Goal: Complete application form: Complete application form

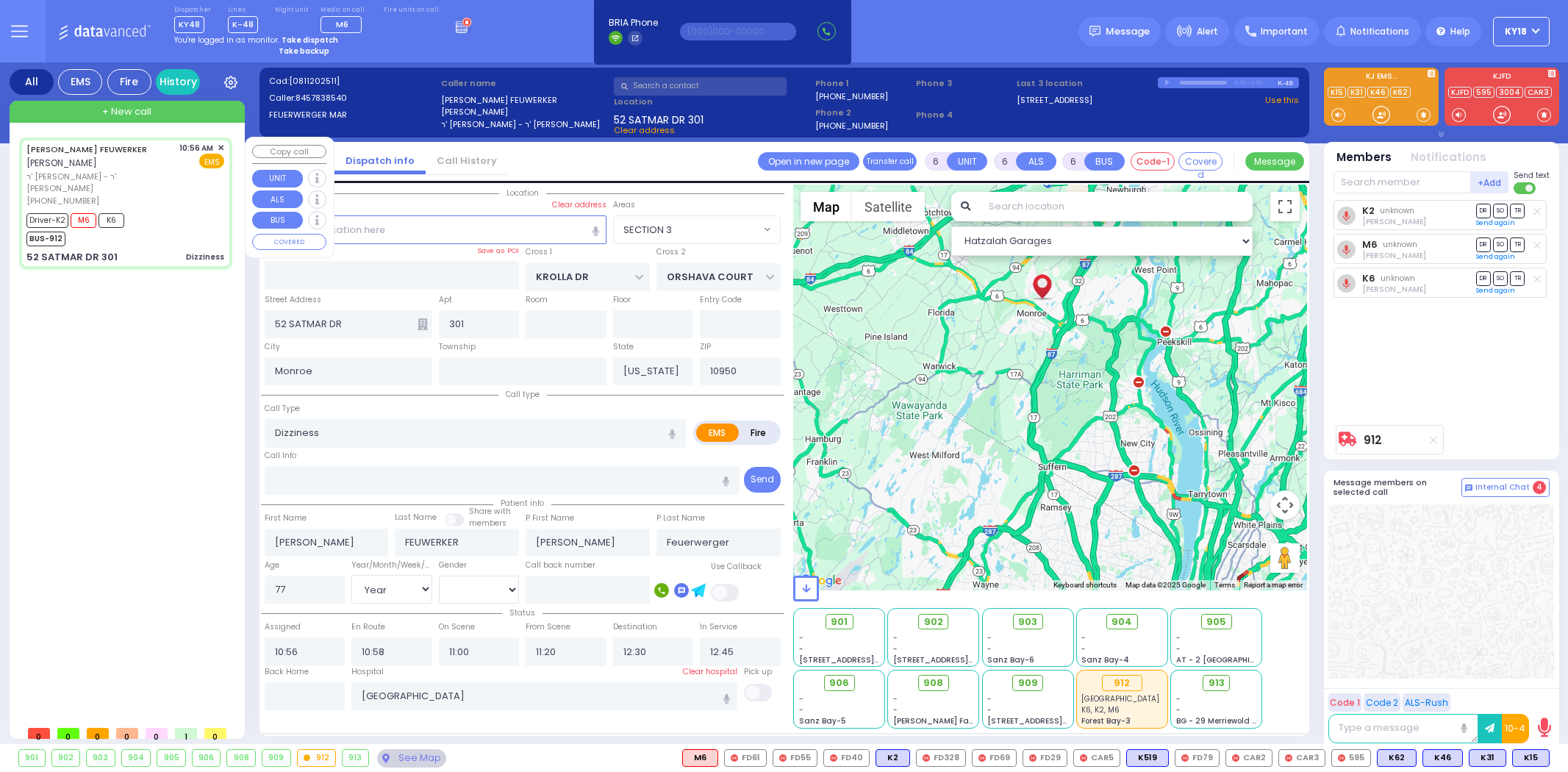
select select "SECTION 3"
select select "Year"
select select "[DEMOGRAPHIC_DATA]"
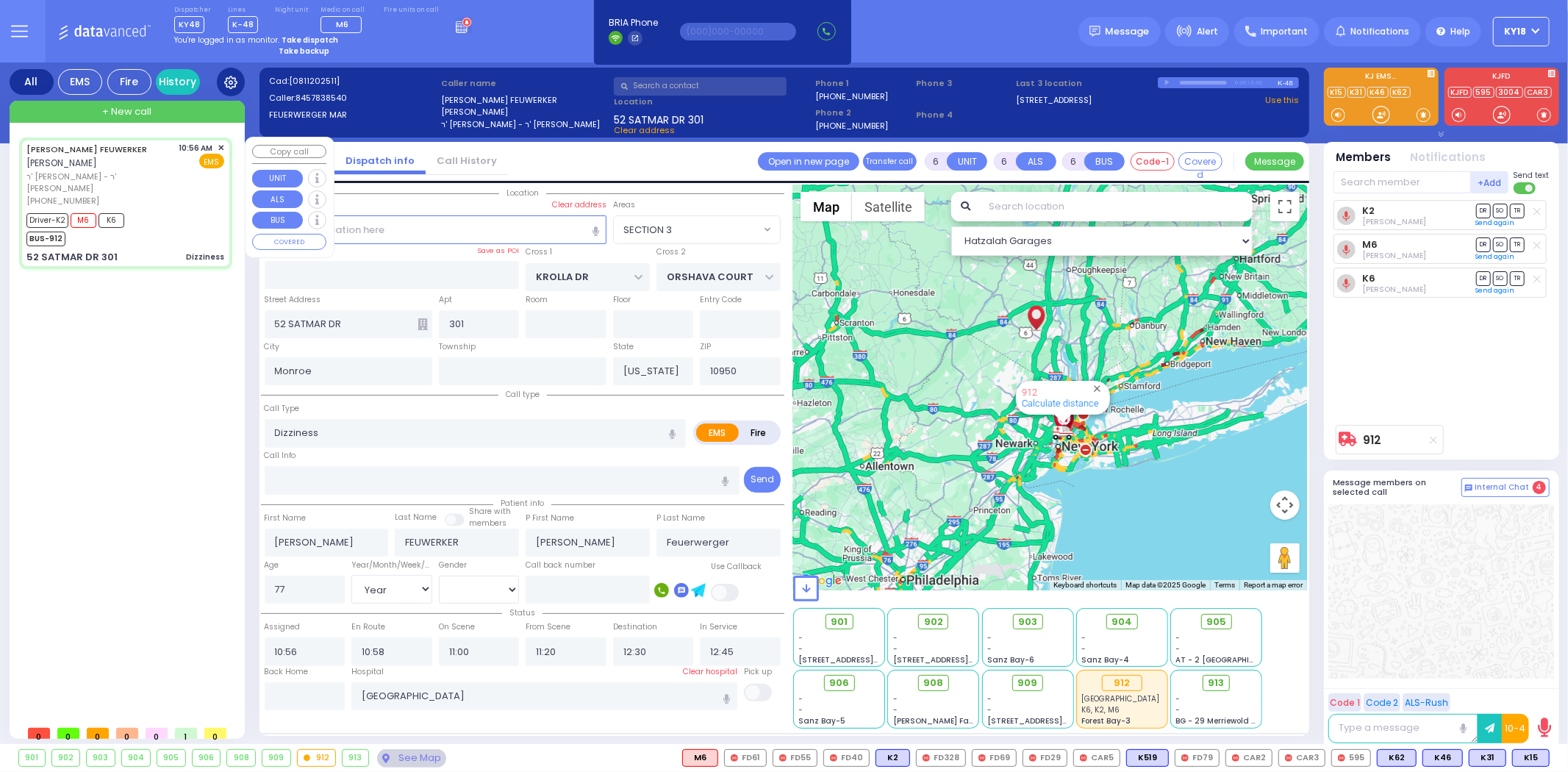
select select
radio input "true"
select select "Year"
select select "[DEMOGRAPHIC_DATA]"
select select "Hatzalah Garages"
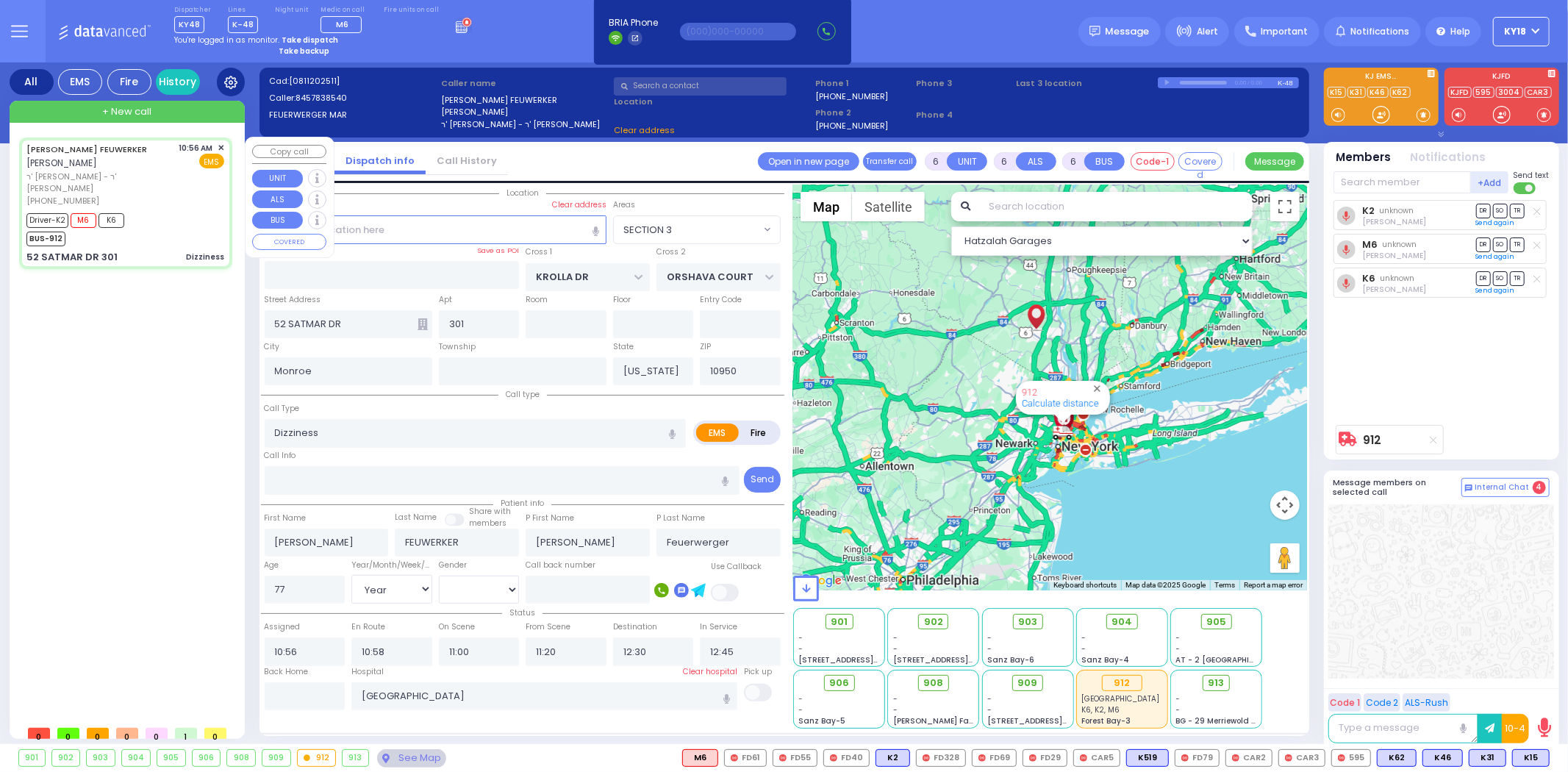
select select "SECTION 3"
select select
radio input "true"
select select "Year"
select select "[DEMOGRAPHIC_DATA]"
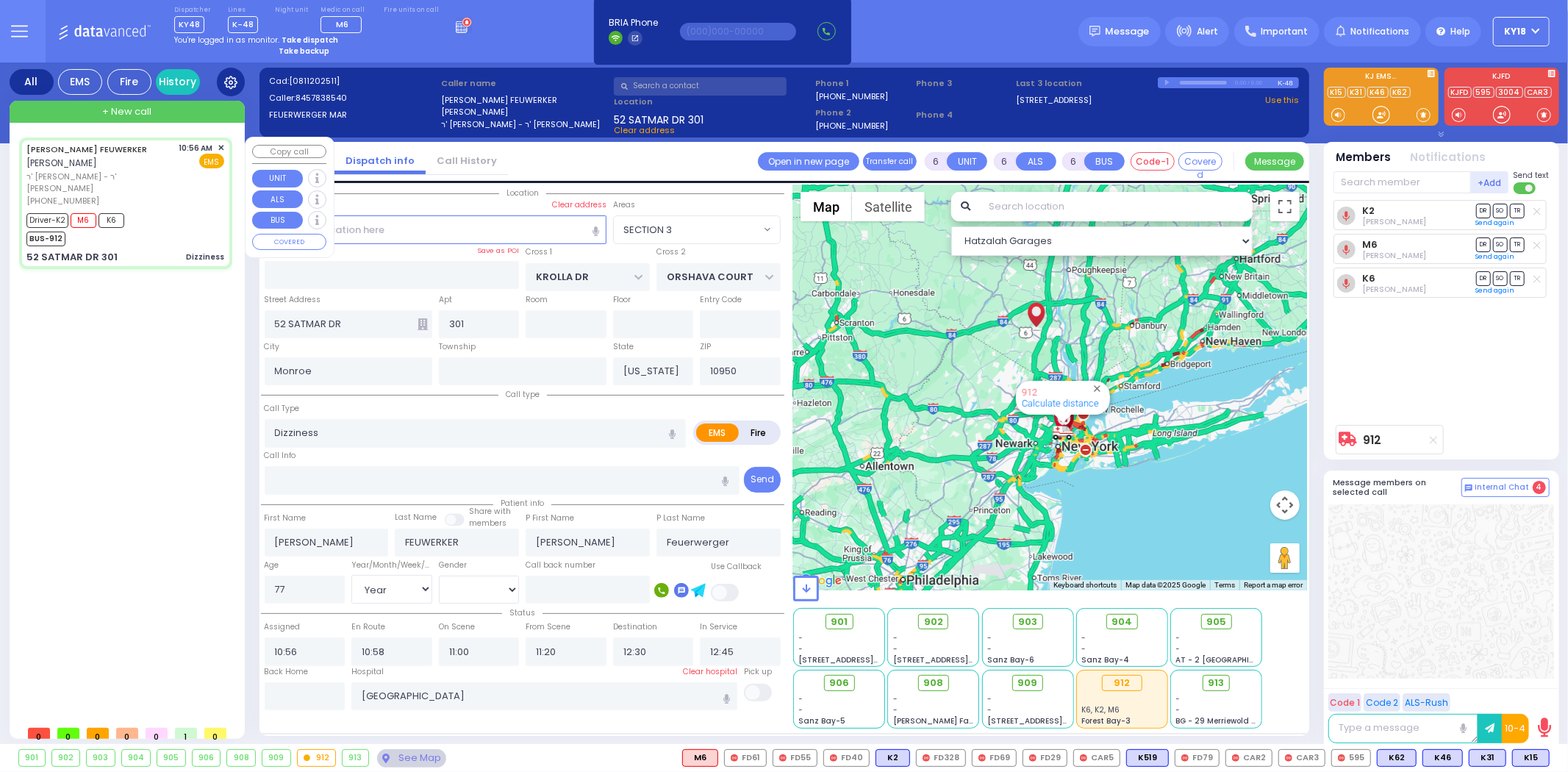
select select "Hatzalah Garages"
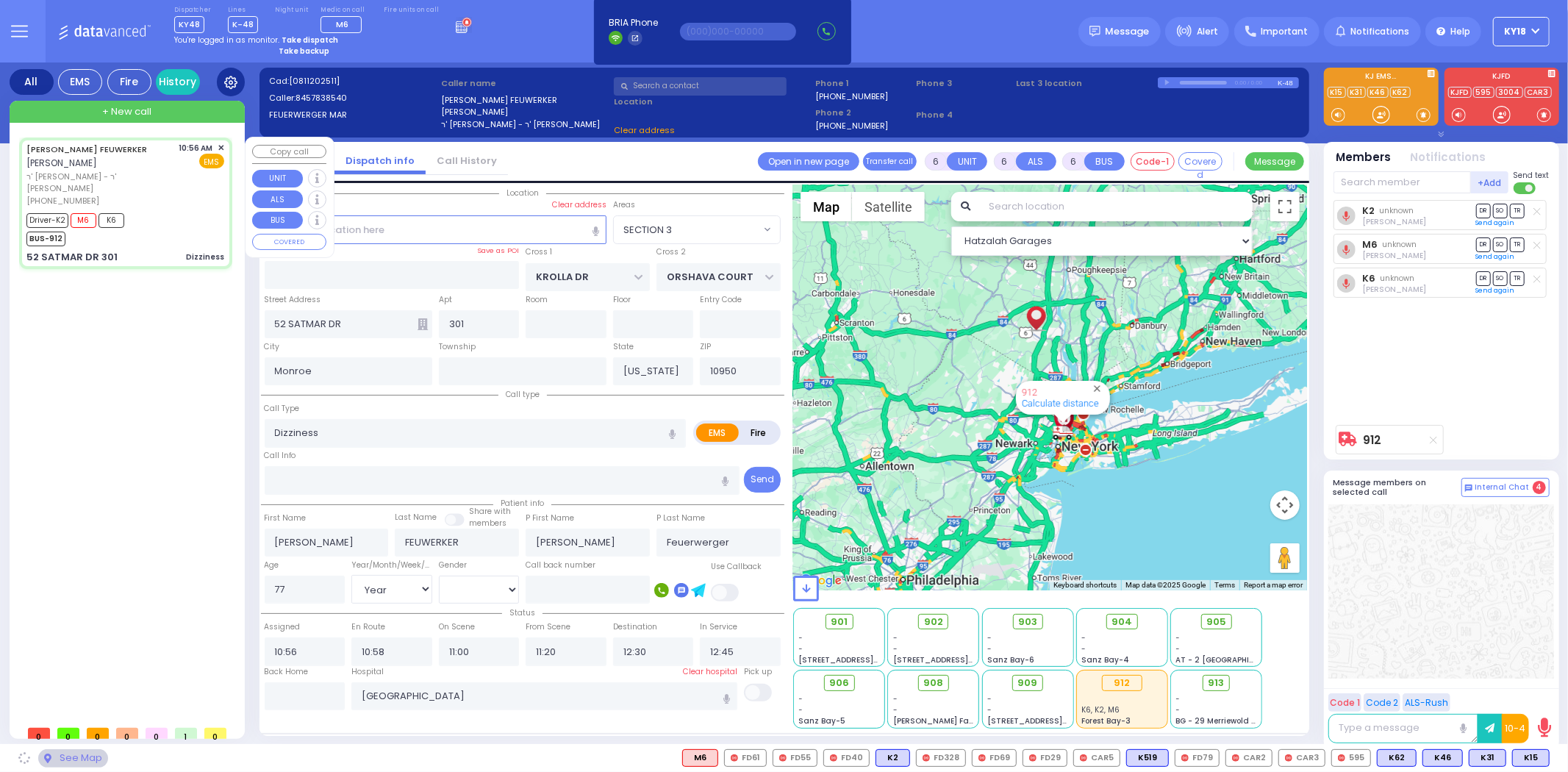
select select "SECTION 3"
select select
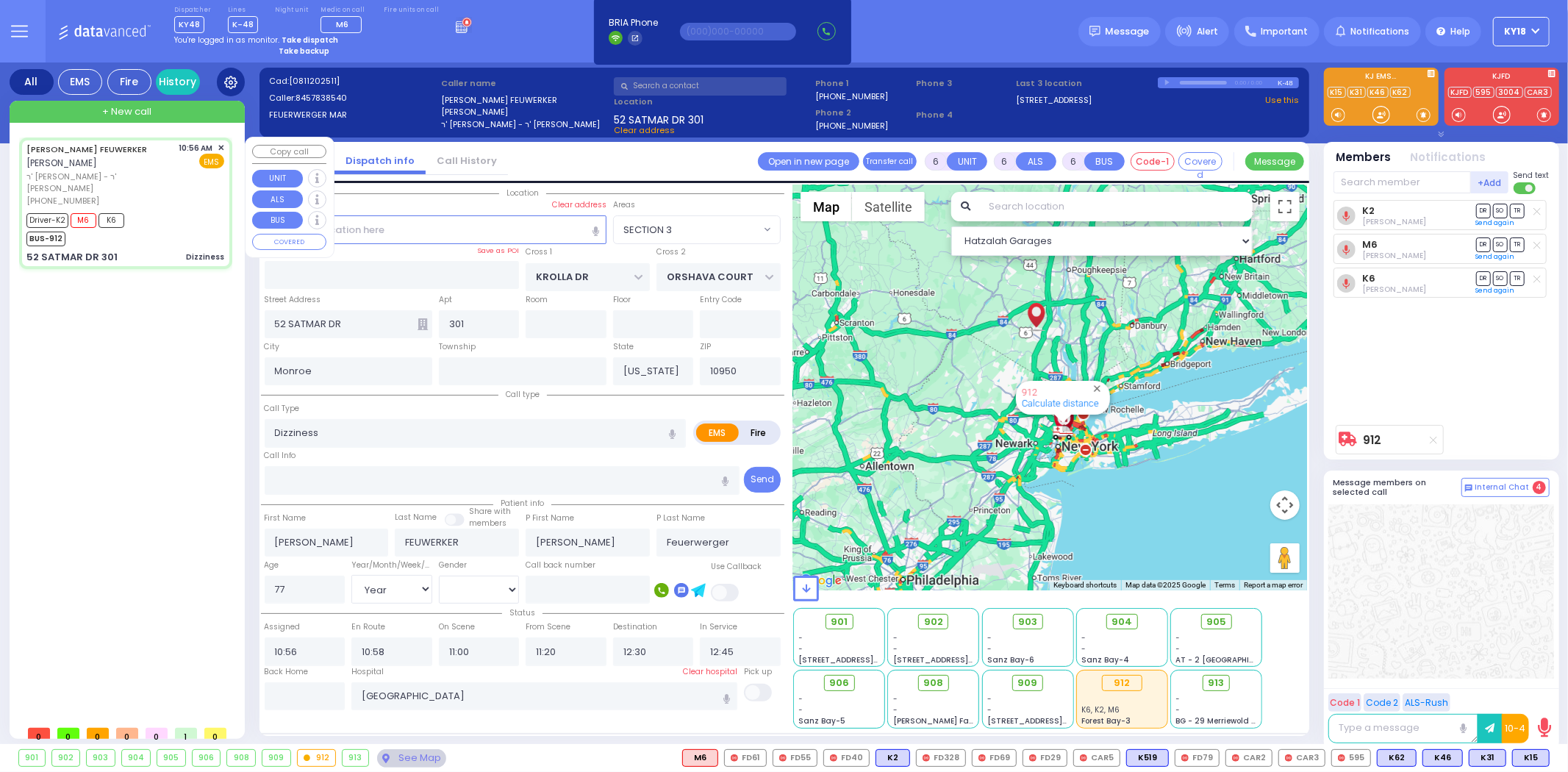
radio input "true"
select select "Year"
select select "[DEMOGRAPHIC_DATA]"
select select "Hatzalah Garages"
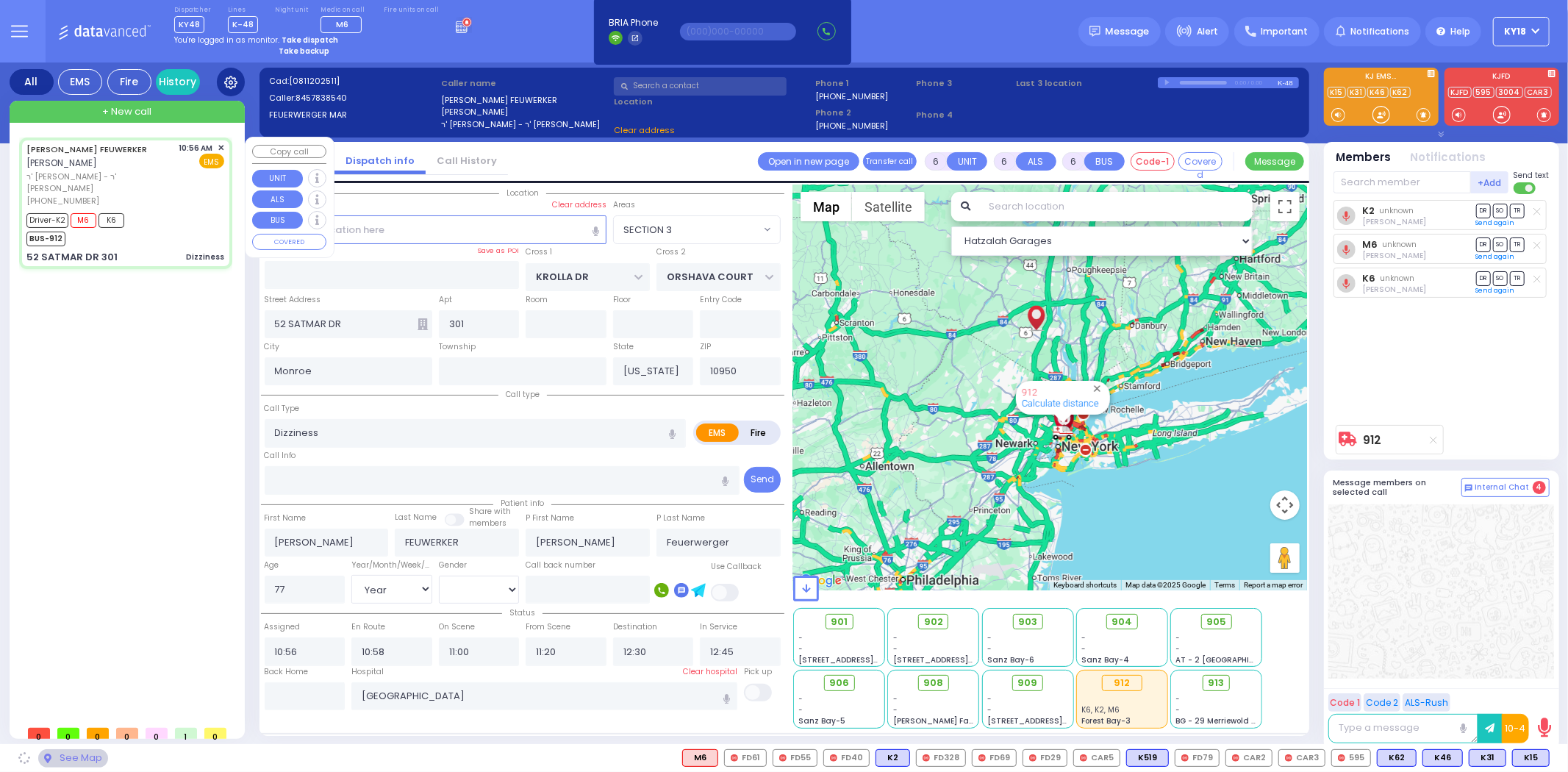
select select "SECTION 3"
select select
radio input "true"
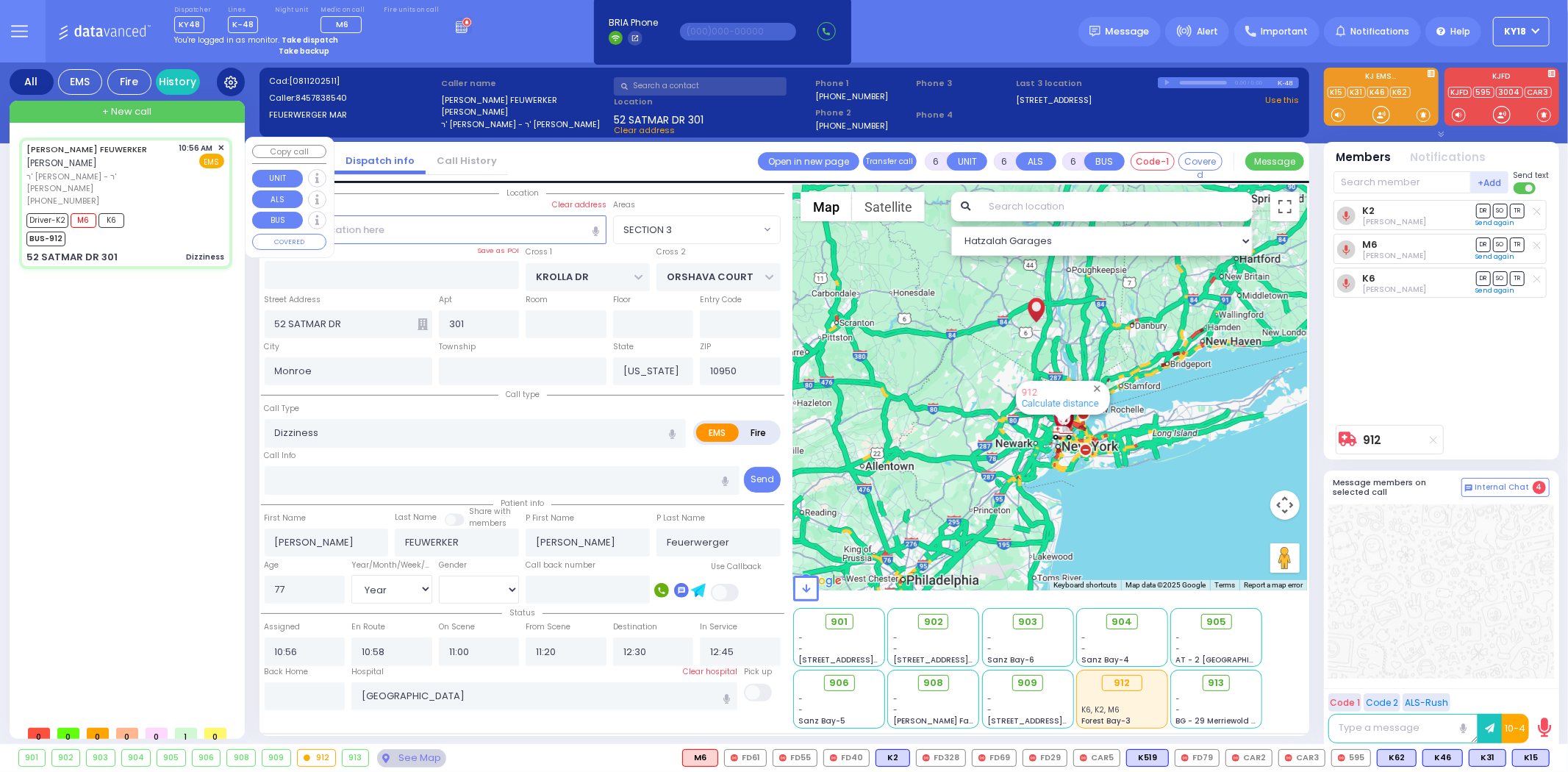
select select "Year"
select select "[DEMOGRAPHIC_DATA]"
select select "Hatzalah Garages"
select select "SECTION 3"
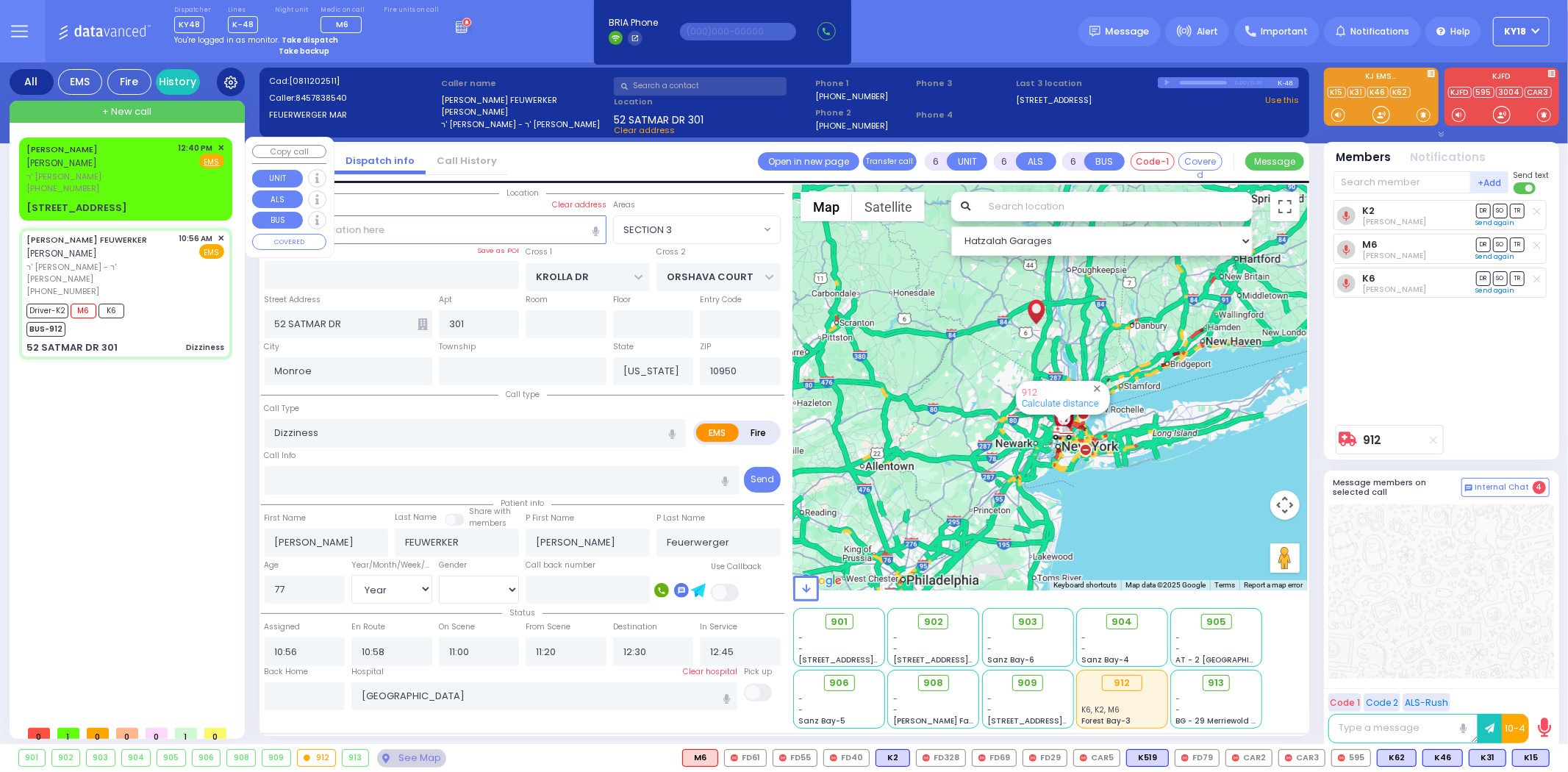
select select
radio input "true"
select select "Year"
select select "[DEMOGRAPHIC_DATA]"
select select "Hatzalah Garages"
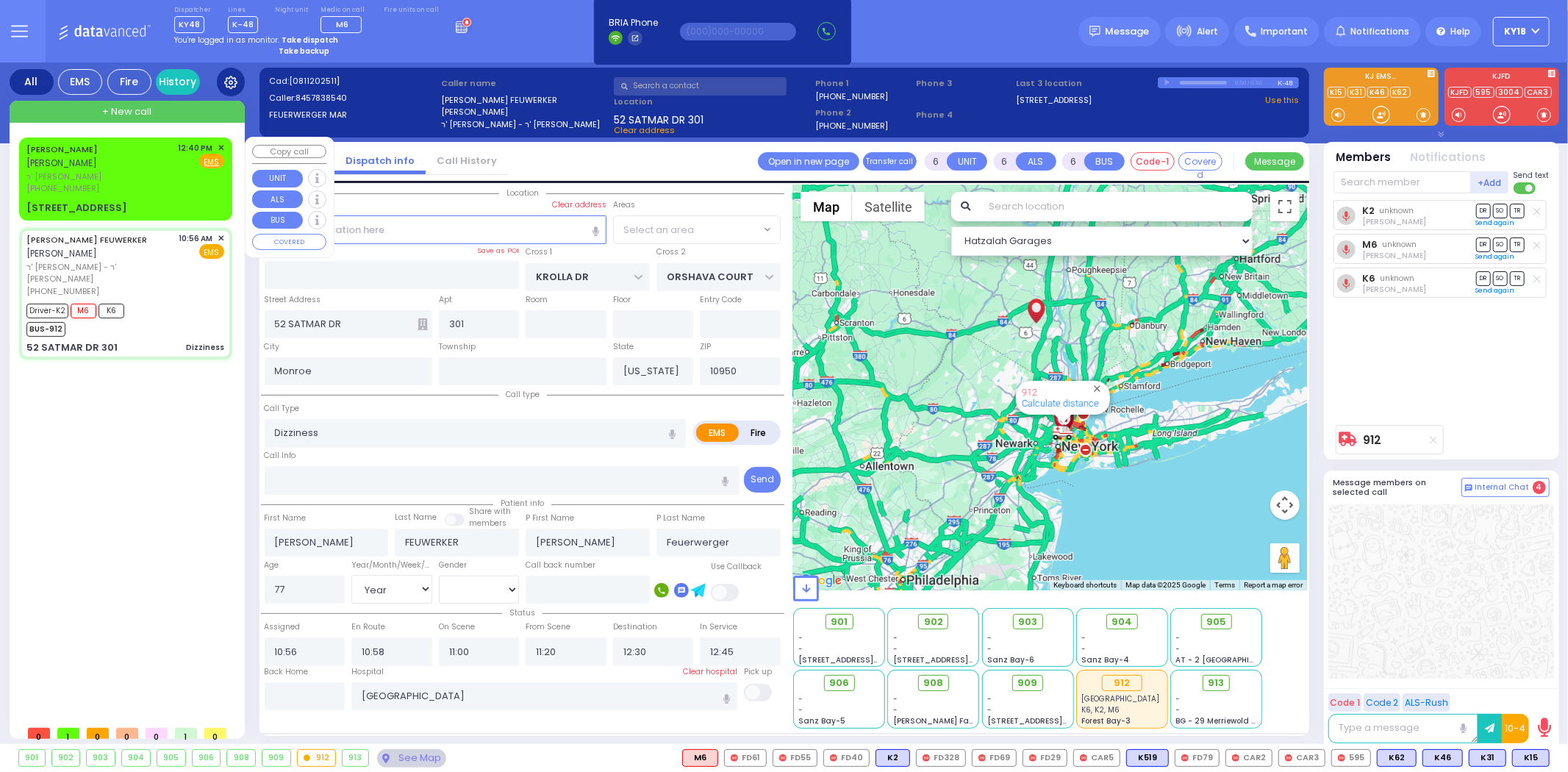
select select "SECTION 3"
select select
radio input "true"
select select "Year"
select select "[DEMOGRAPHIC_DATA]"
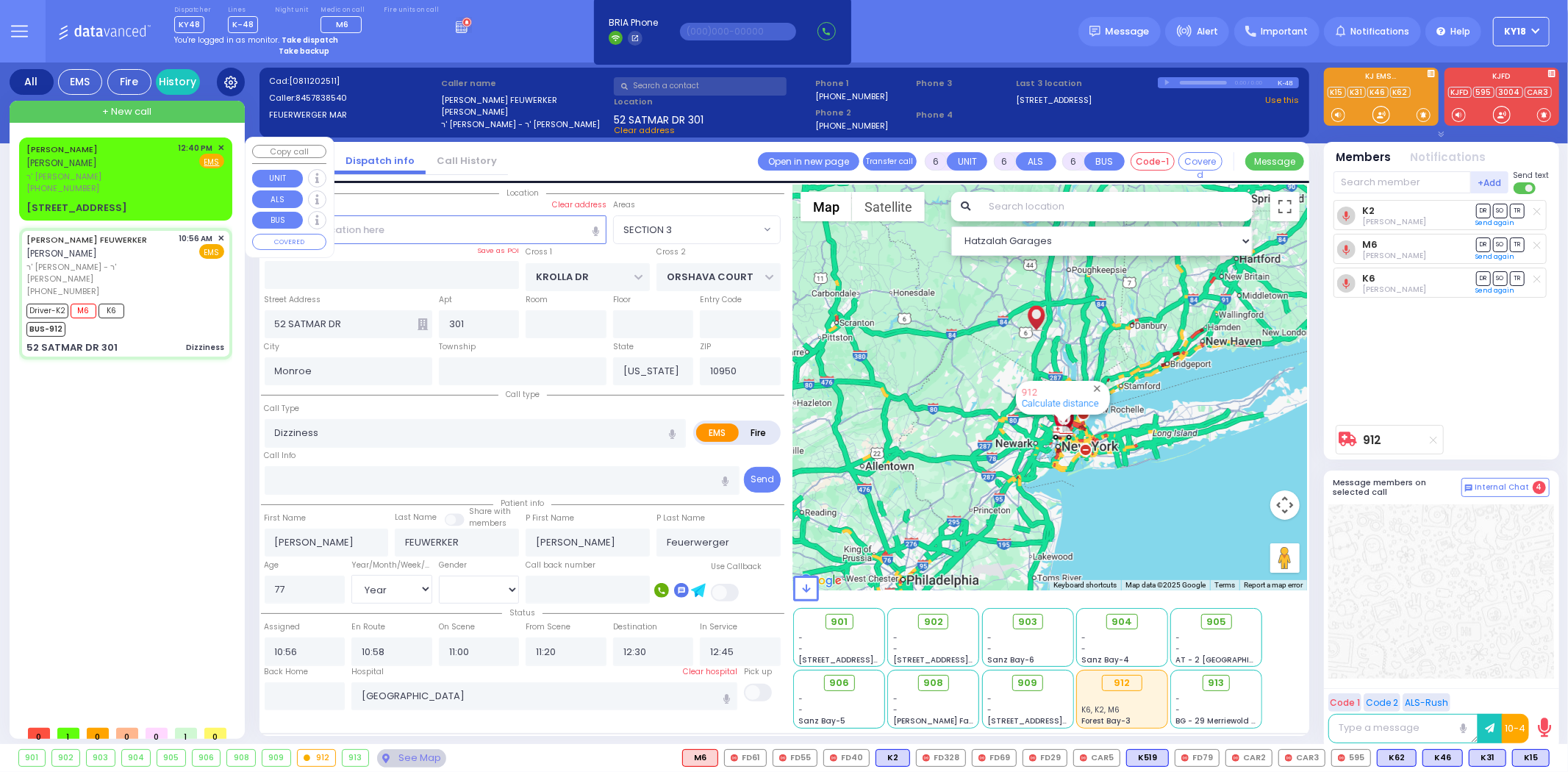
select select "Hatzalah Garages"
select select "SECTION 3"
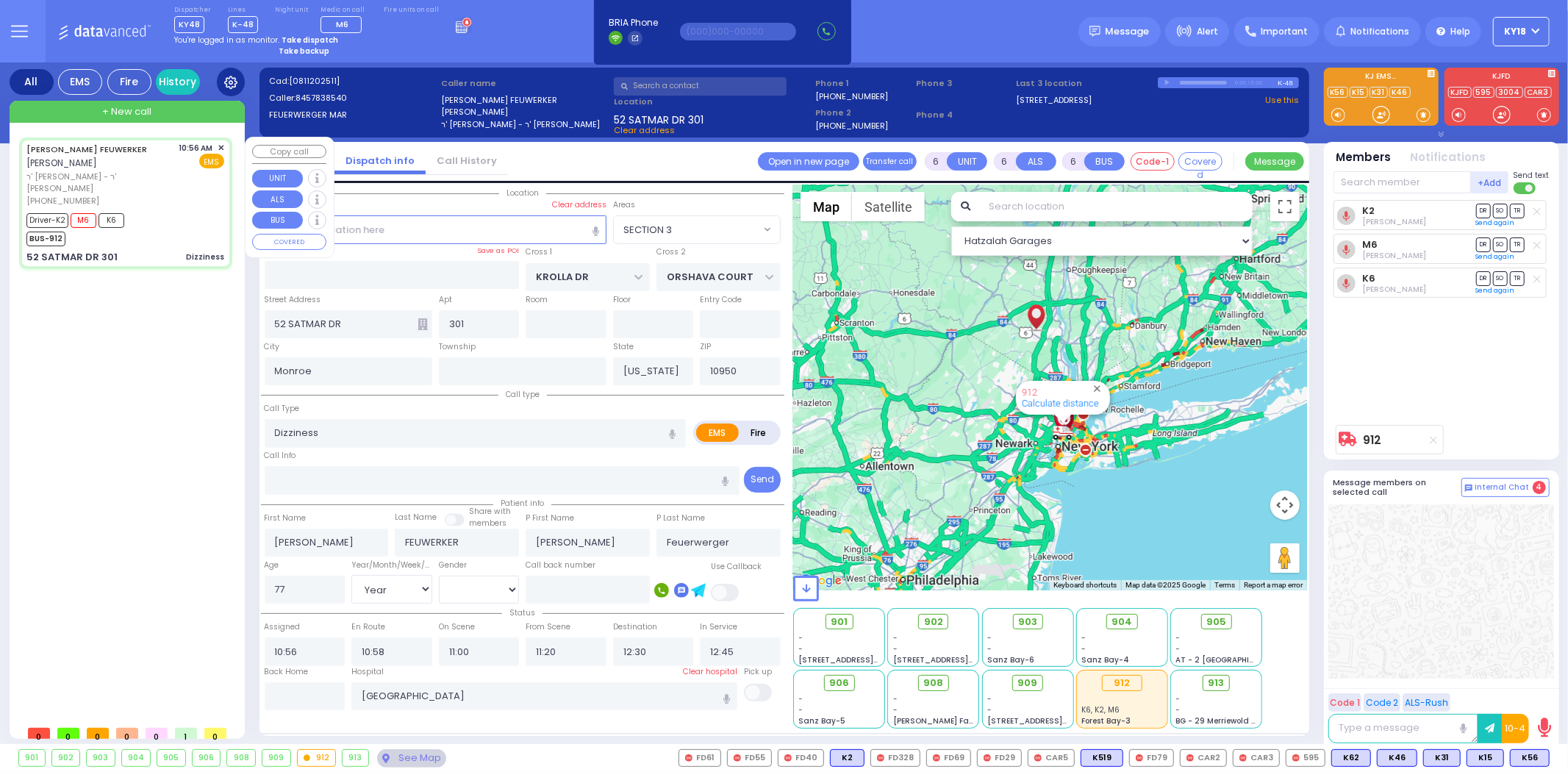
select select
radio input "true"
select select "Year"
select select "[DEMOGRAPHIC_DATA]"
select select "Hatzalah Garages"
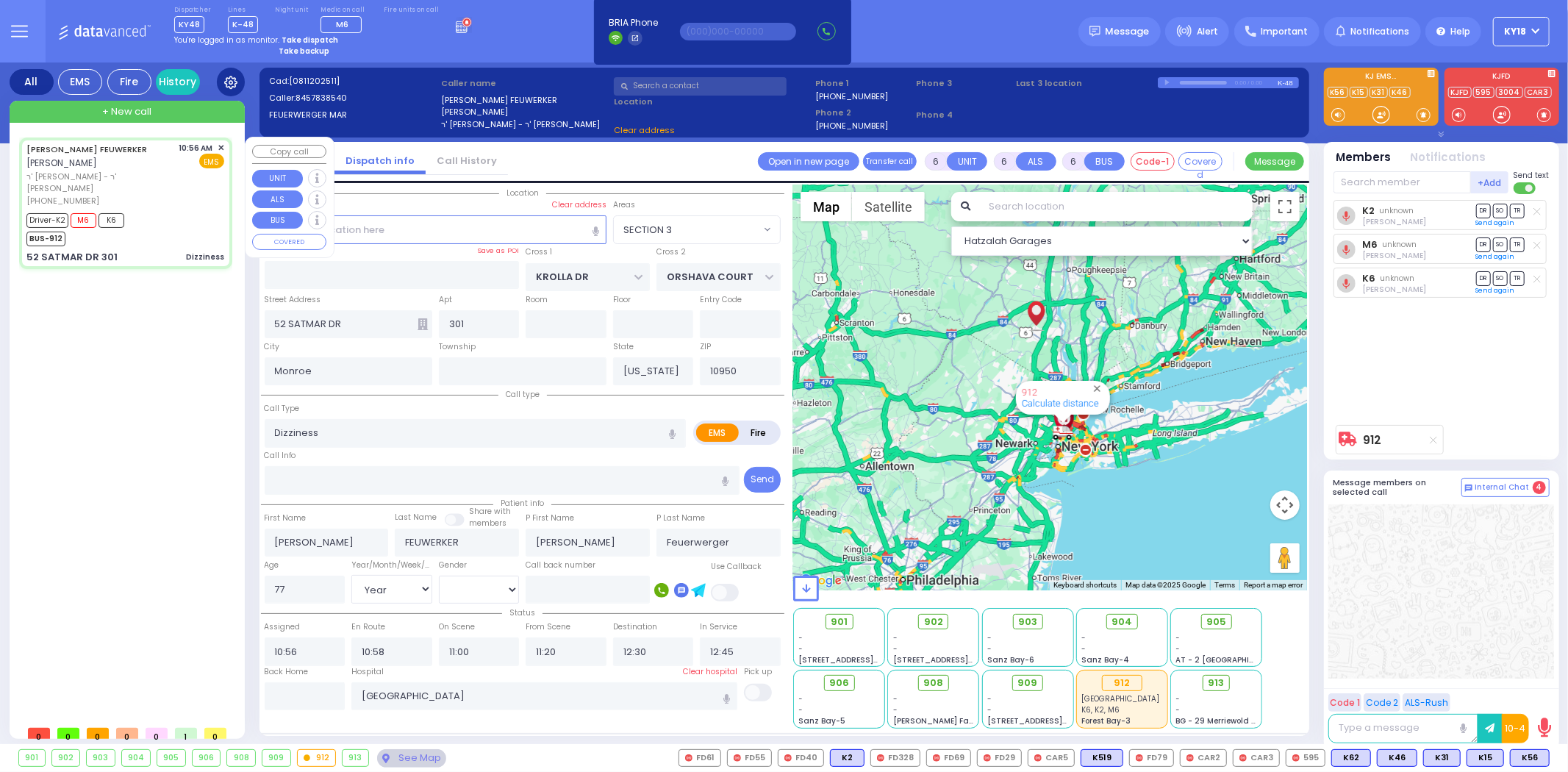
select select "SECTION 3"
select select
radio input "true"
select select "Year"
select select "[DEMOGRAPHIC_DATA]"
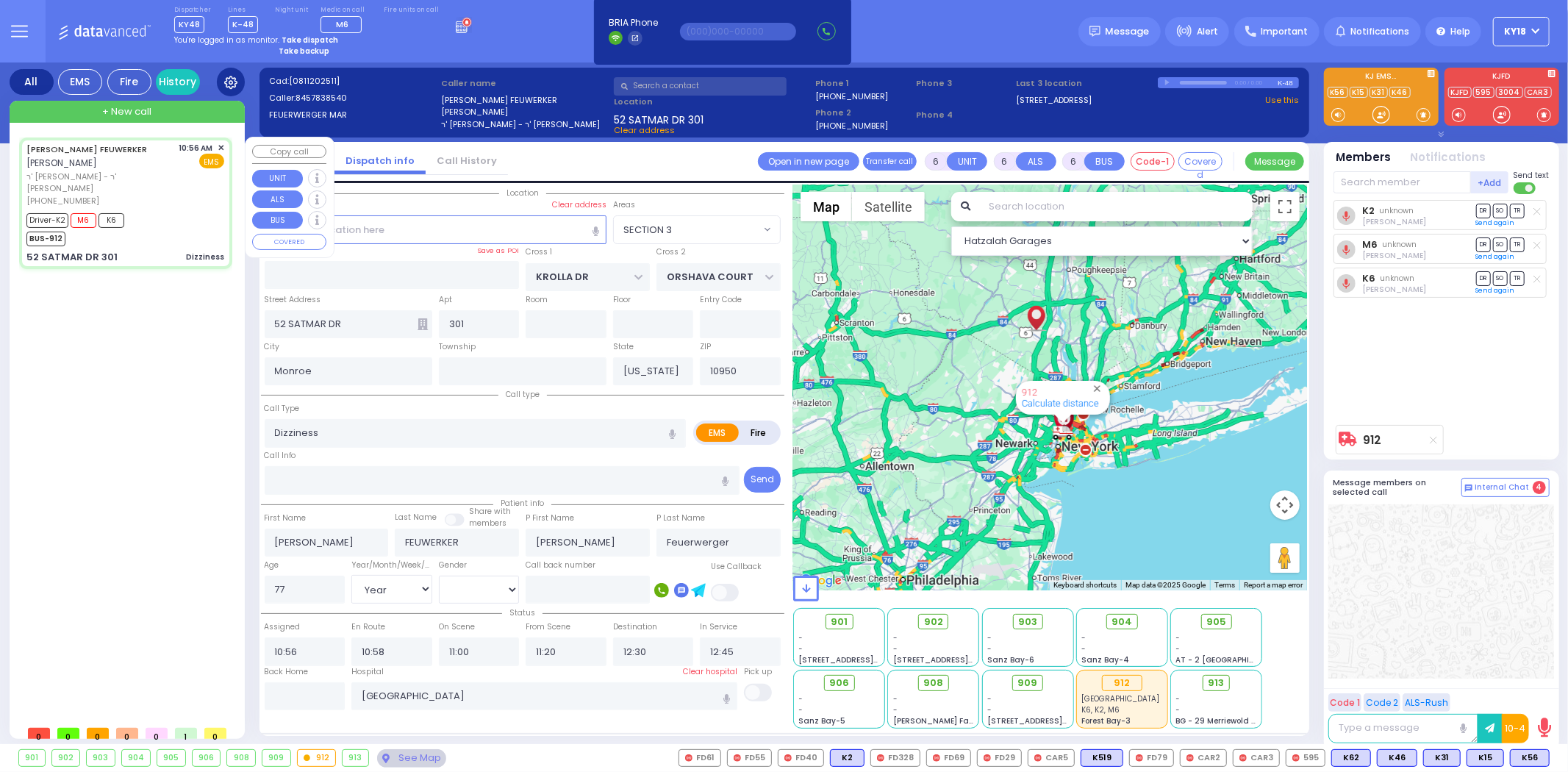
select select "Hatzalah Garages"
select select "SECTION 3"
select select
radio input "true"
select select "Year"
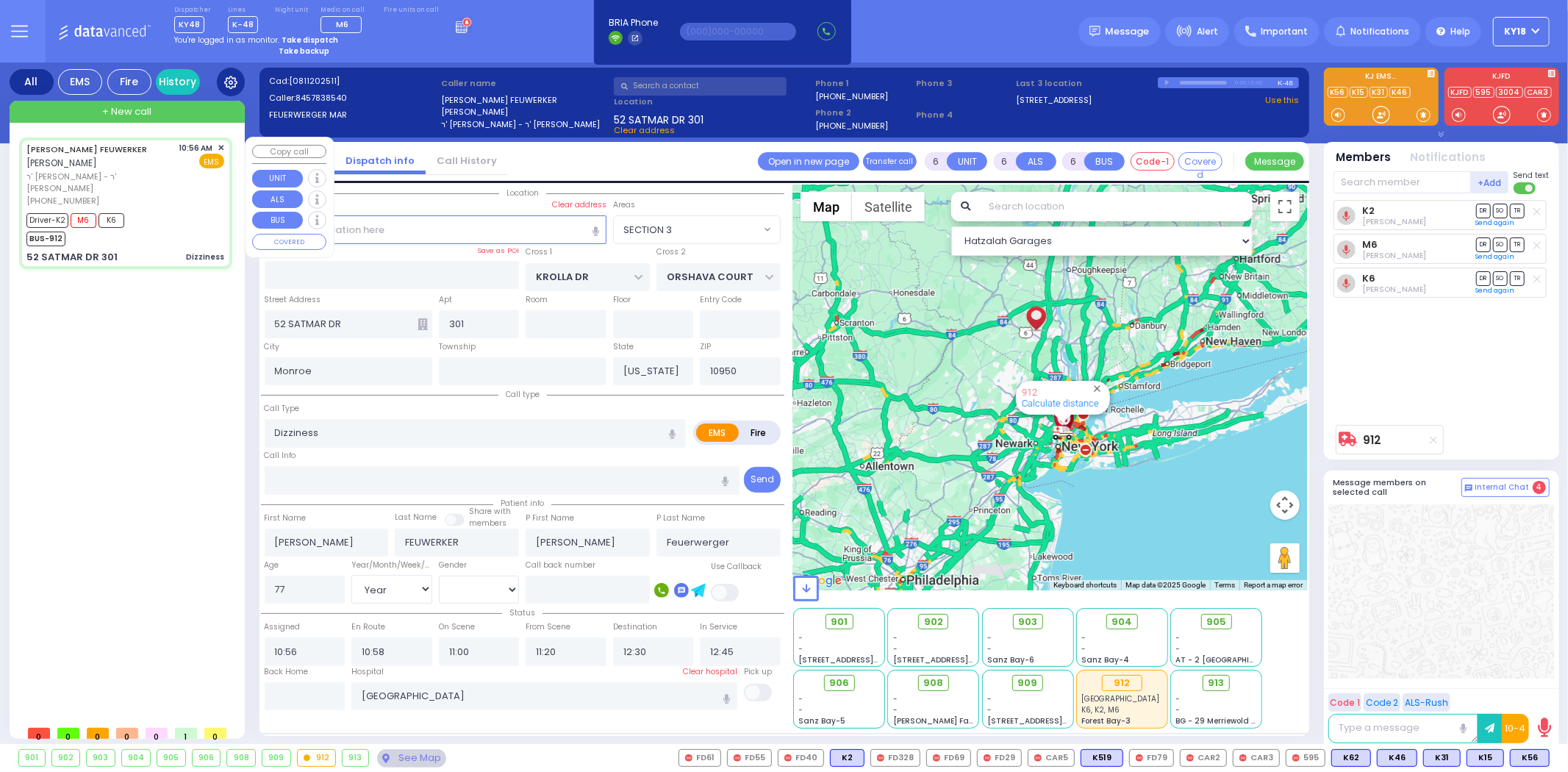
select select "[DEMOGRAPHIC_DATA]"
select select "Hatzalah Garages"
select select "SECTION 3"
select select
radio input "true"
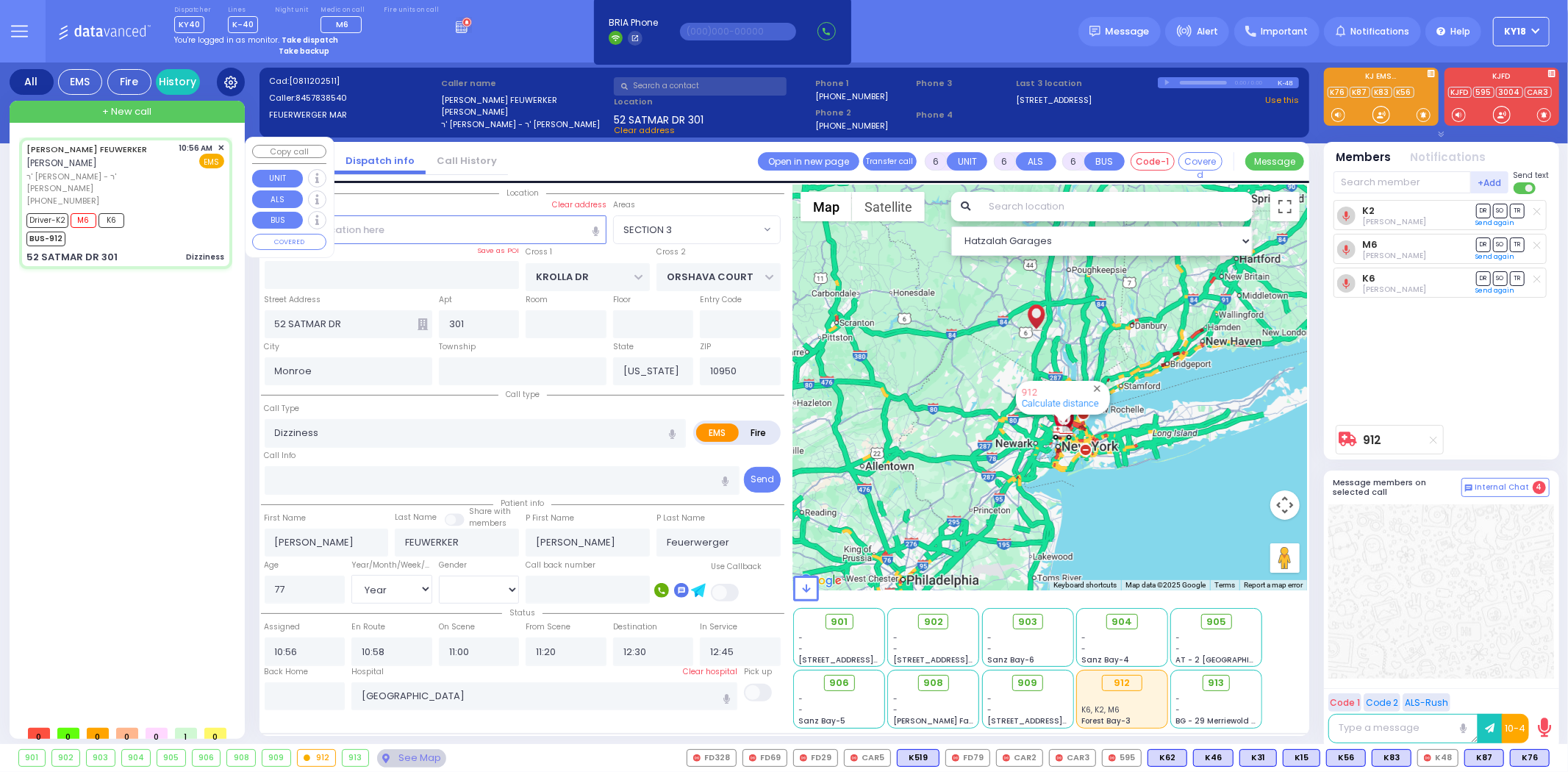
select select "Year"
select select "[DEMOGRAPHIC_DATA]"
select select "Hatzalah Garages"
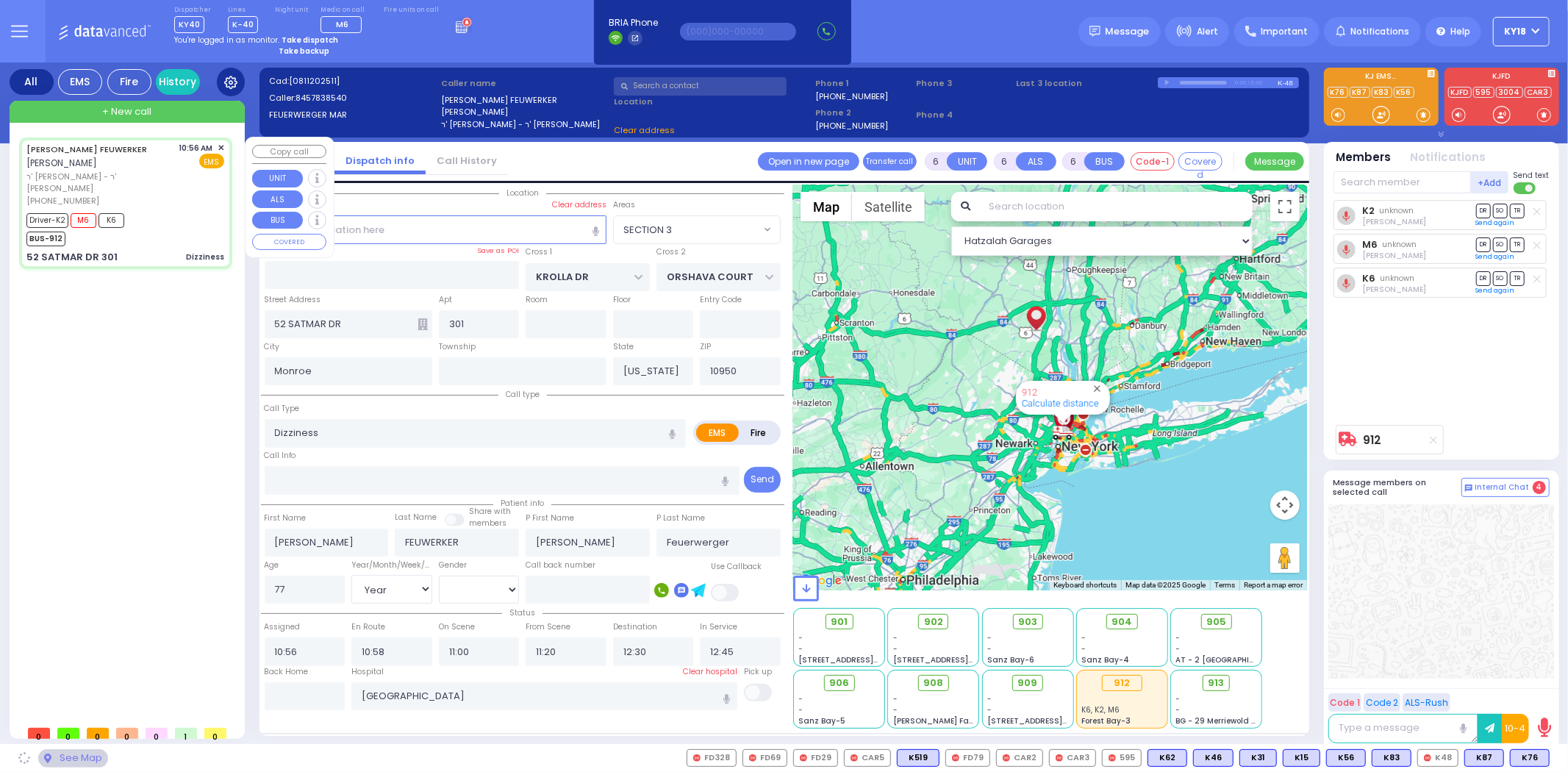
select select "SECTION 3"
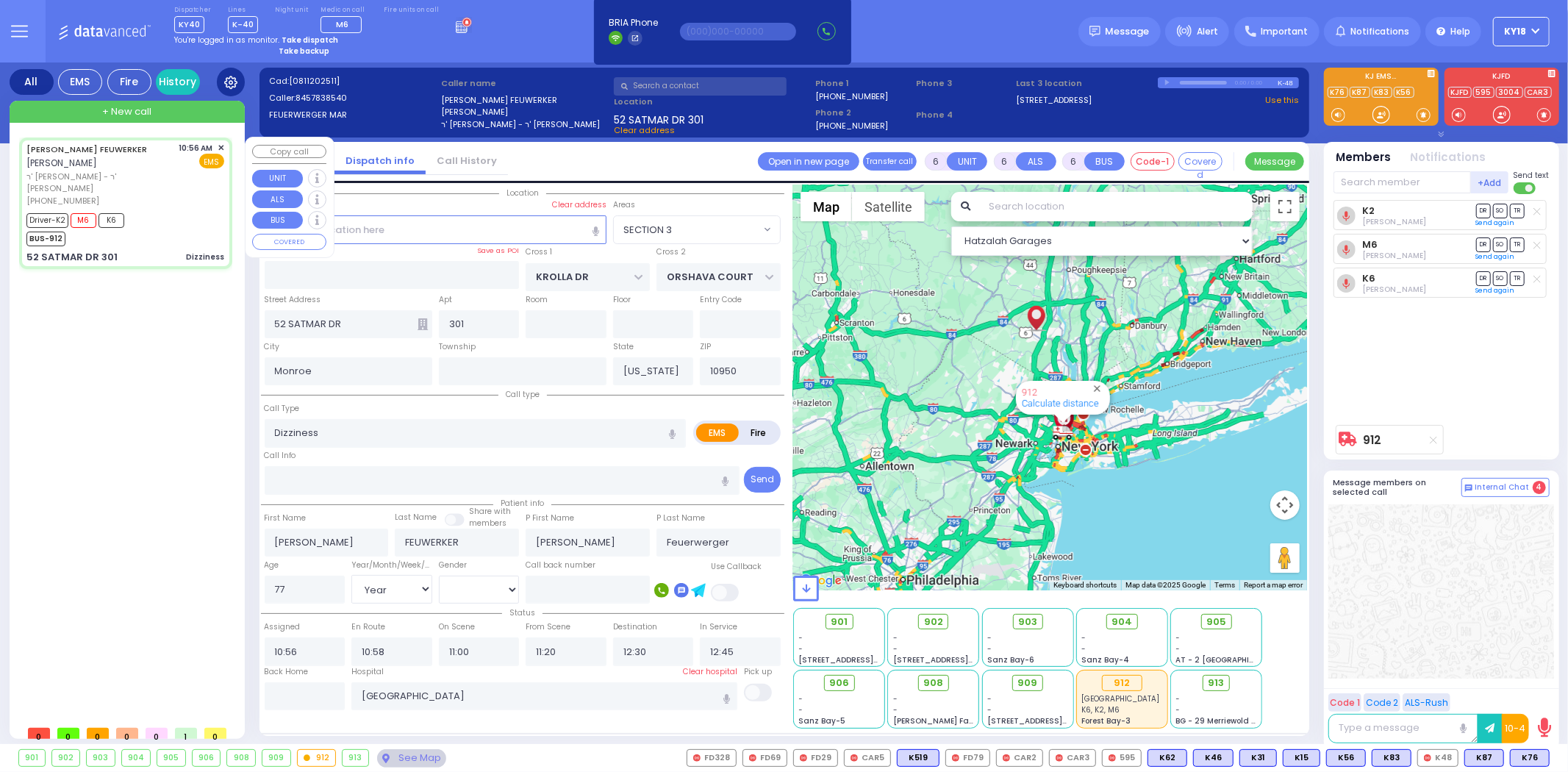
select select
radio input "true"
select select "Year"
select select "[DEMOGRAPHIC_DATA]"
select select "Hatzalah Garages"
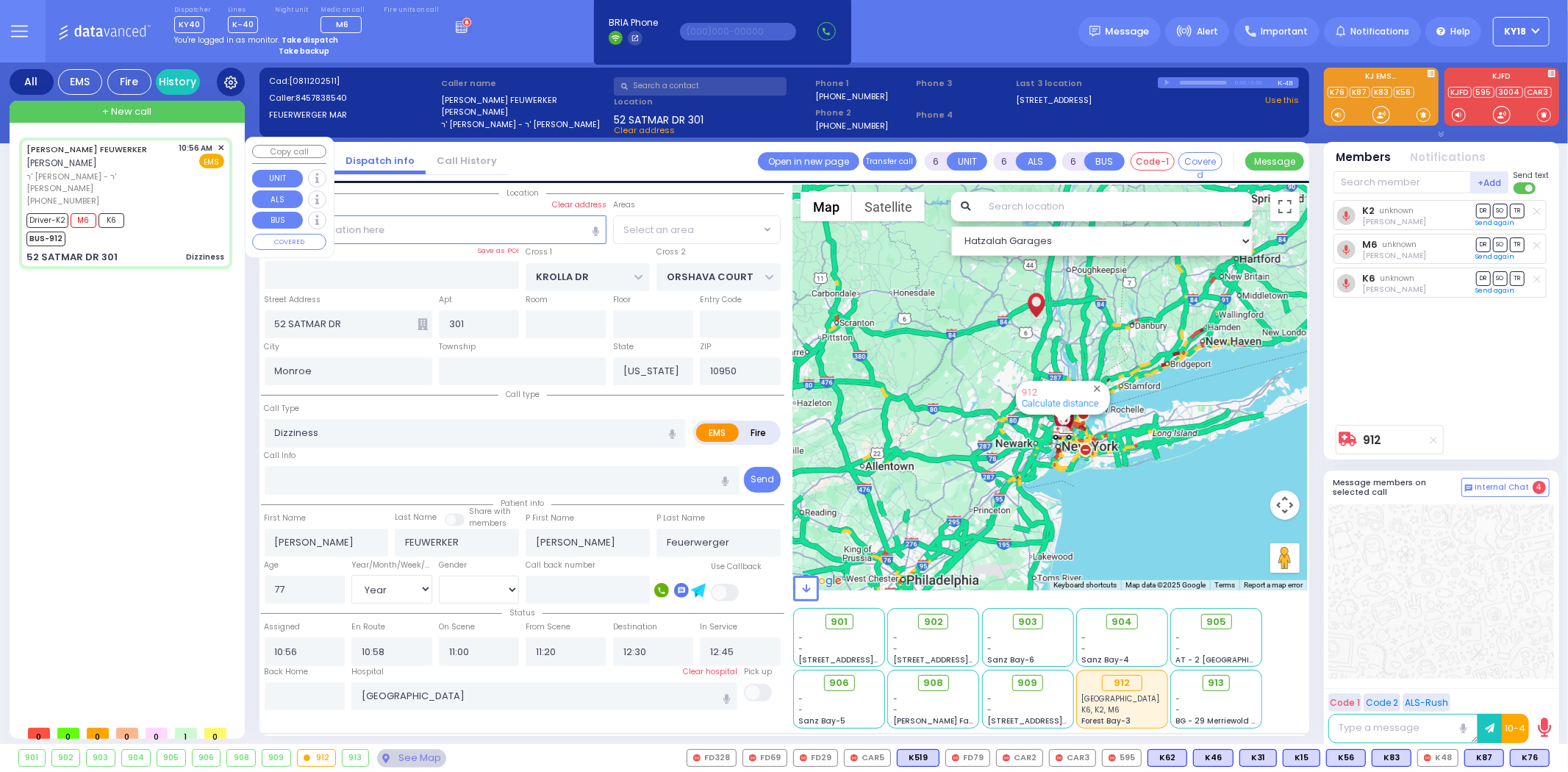
select select "SECTION 3"
select select
radio input "true"
select select "Year"
select select "[DEMOGRAPHIC_DATA]"
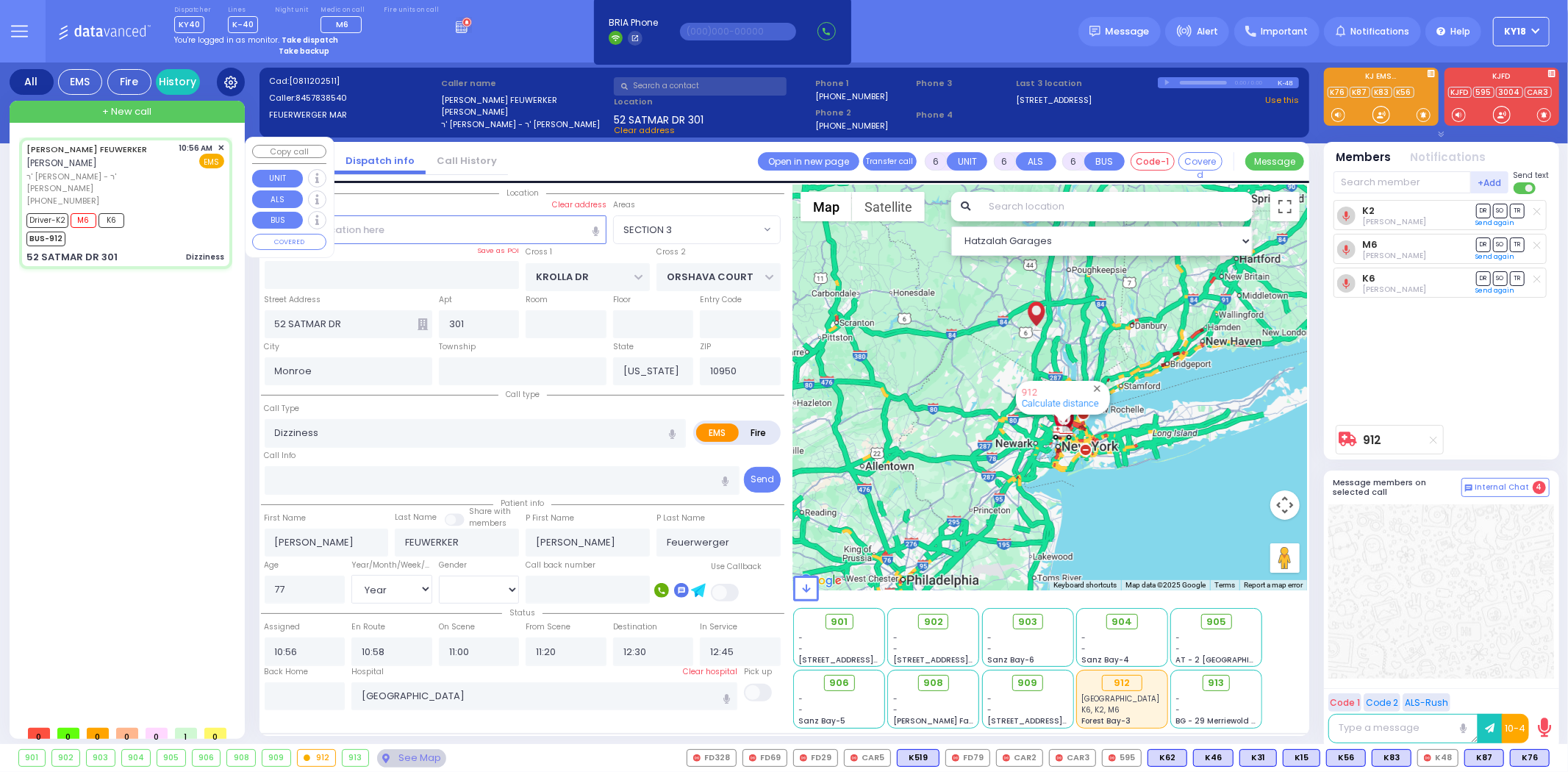
select select "Hatzalah Garages"
select select "SECTION 3"
select select
radio input "true"
select select "Year"
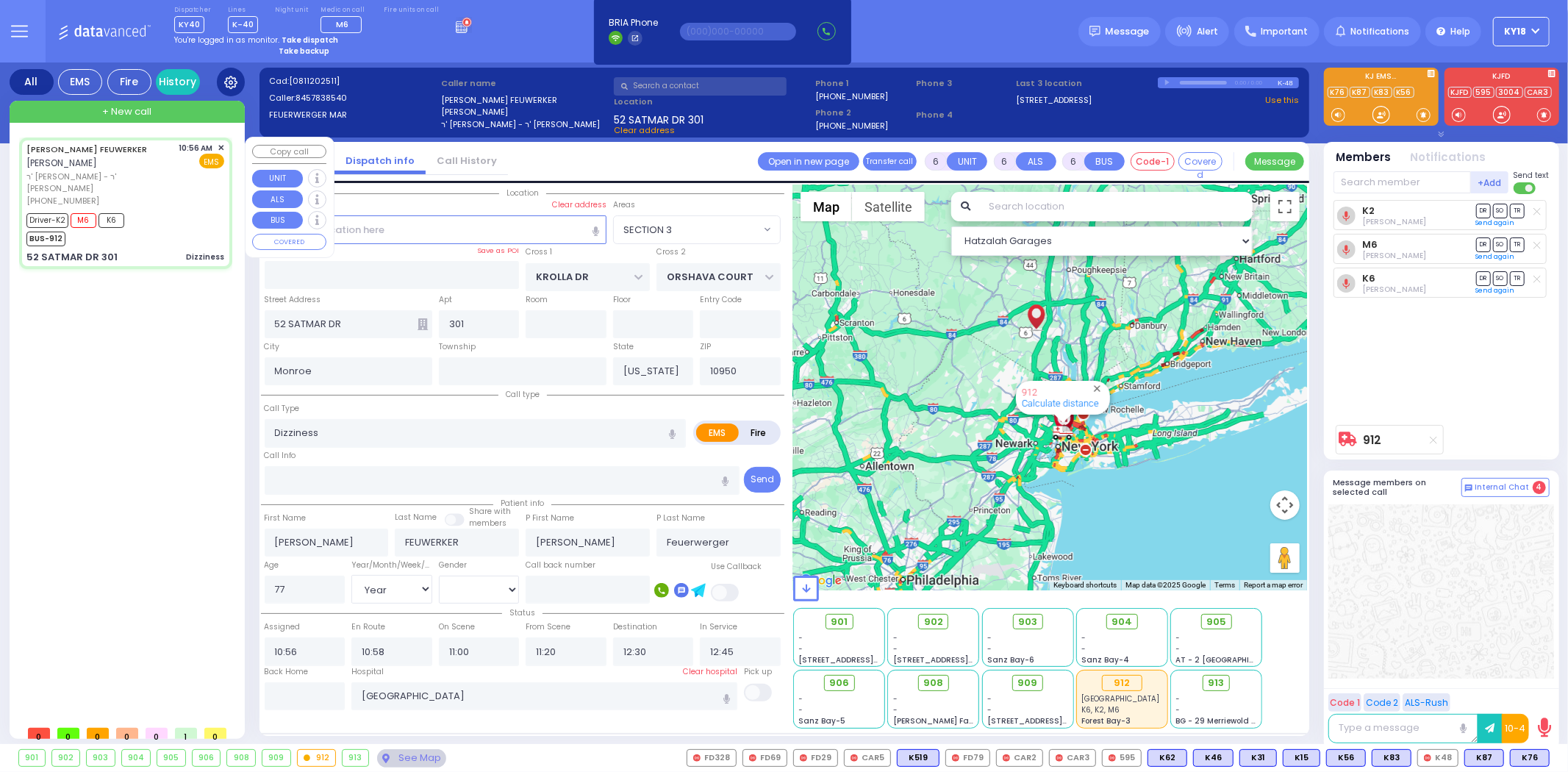
select select "[DEMOGRAPHIC_DATA]"
select select "Hatzalah Garages"
select select "SECTION 3"
select select
radio input "true"
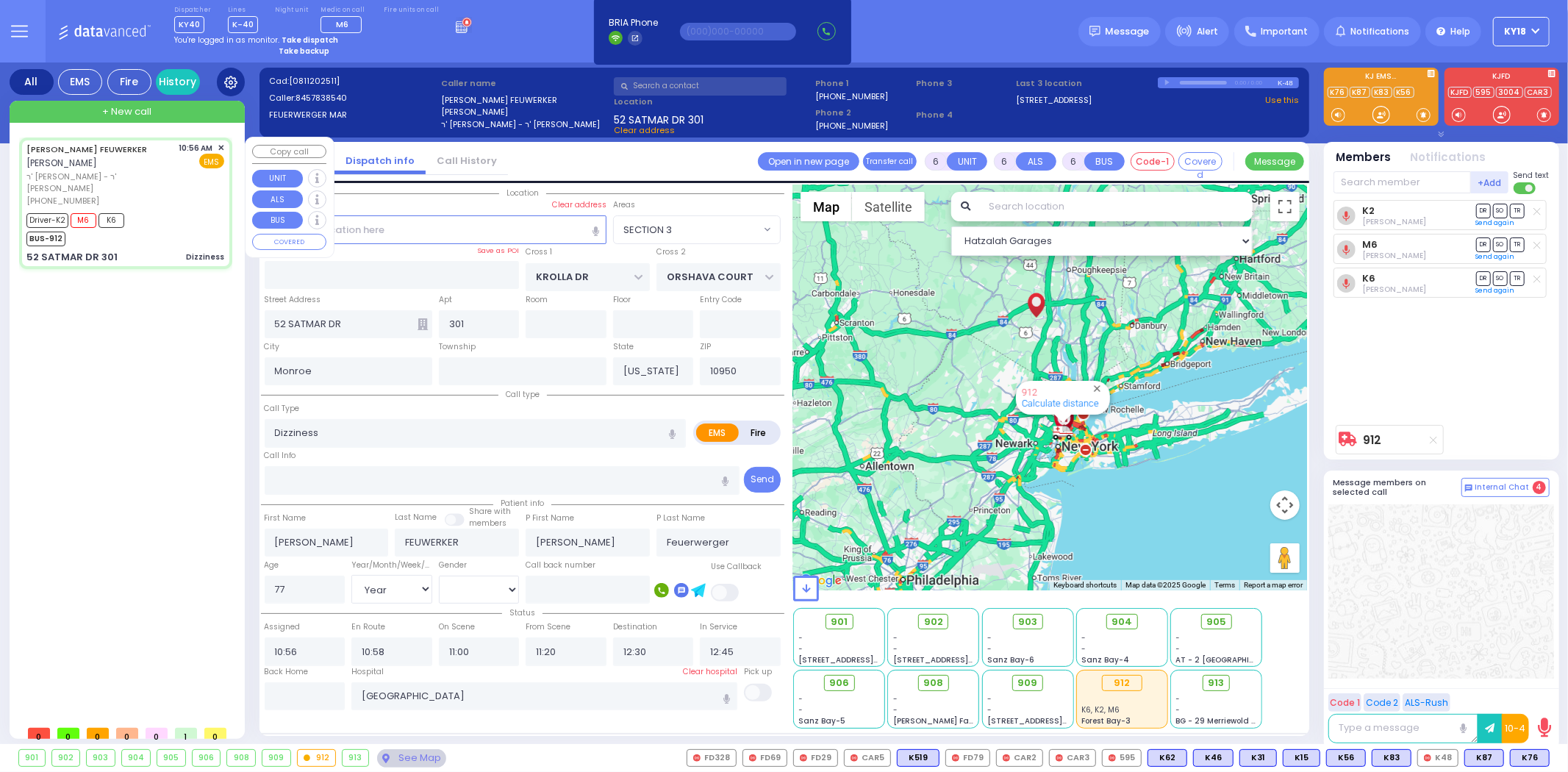
select select "Year"
select select "[DEMOGRAPHIC_DATA]"
select select "Hatzalah Garages"
select select "SECTION 3"
select select
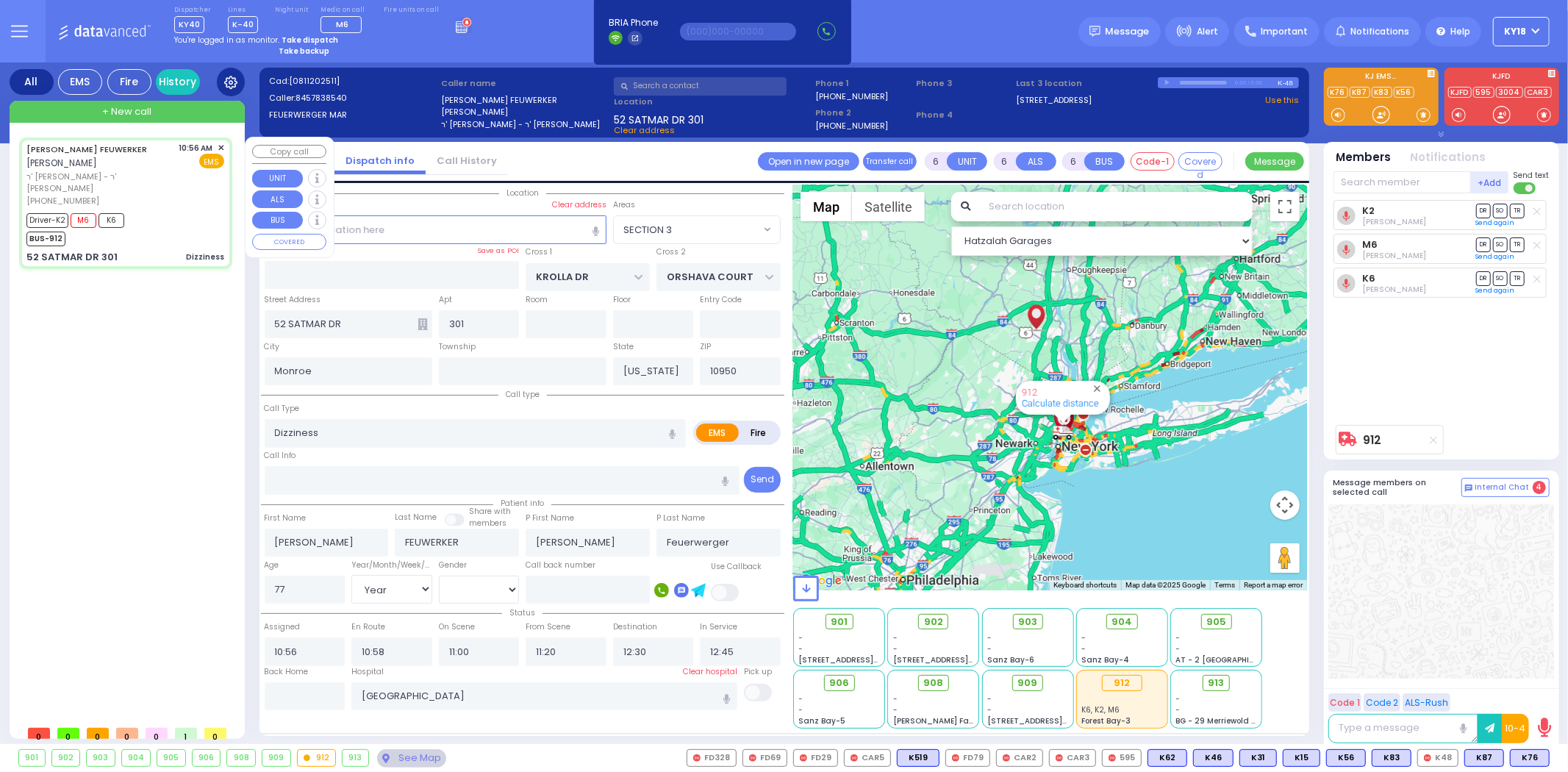
radio input "true"
select select "Year"
select select "[DEMOGRAPHIC_DATA]"
select select "Hatzalah Garages"
select select "SECTION 3"
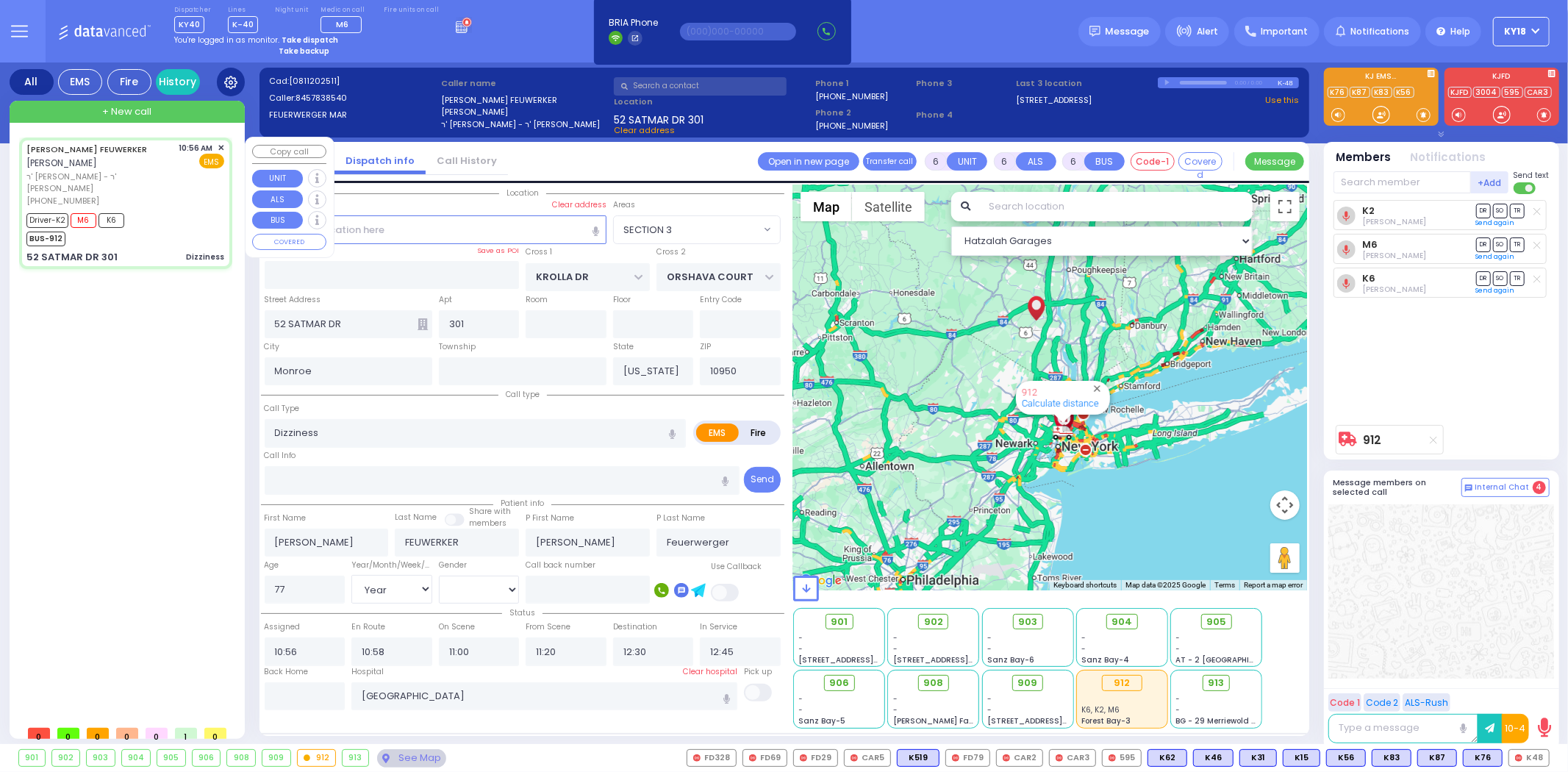
select select
radio input "true"
select select "Year"
select select "[DEMOGRAPHIC_DATA]"
select select "Hatzalah Garages"
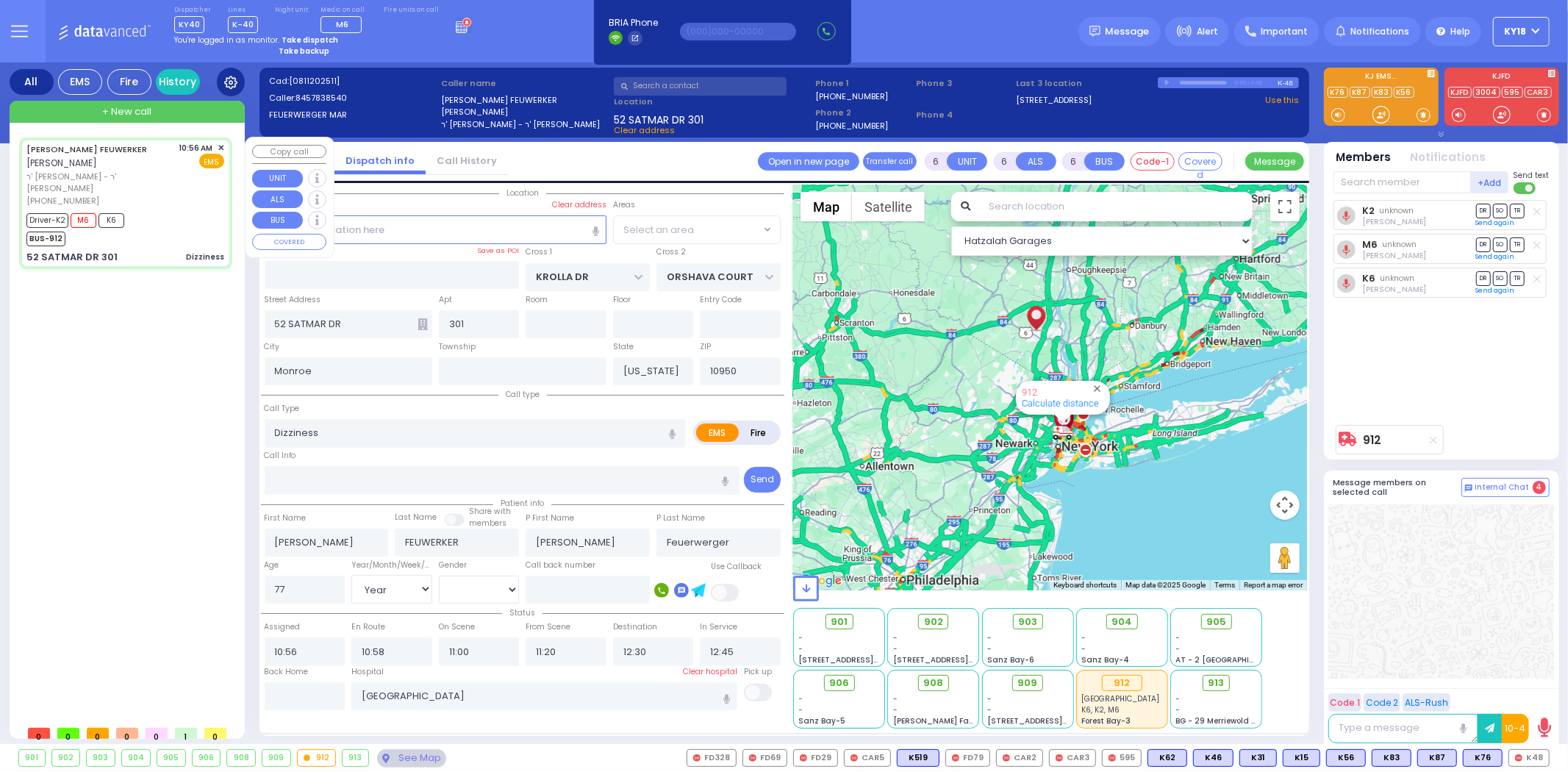
select select "SECTION 3"
